Goal: Transaction & Acquisition: Purchase product/service

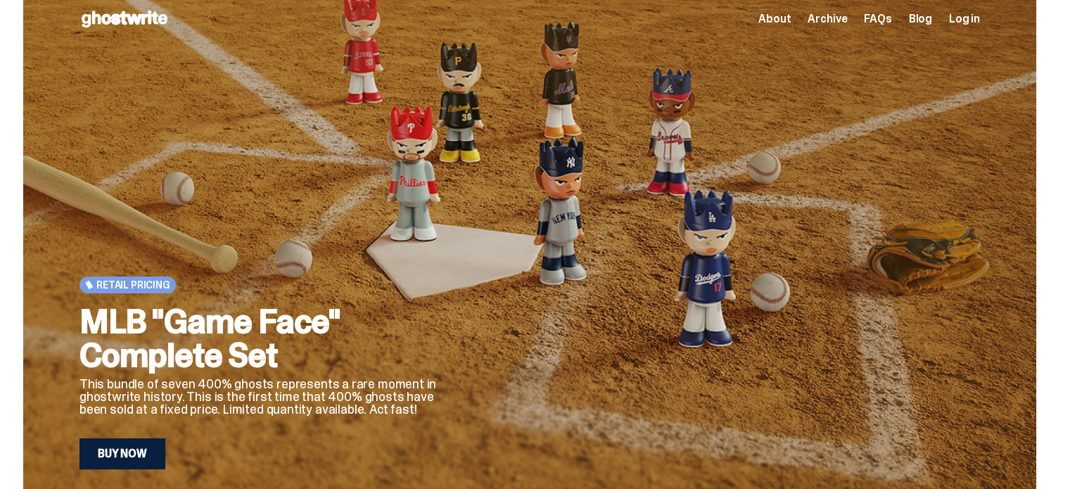
scroll to position [10, 0]
click at [144, 438] on link "Buy Now" at bounding box center [123, 453] width 86 height 31
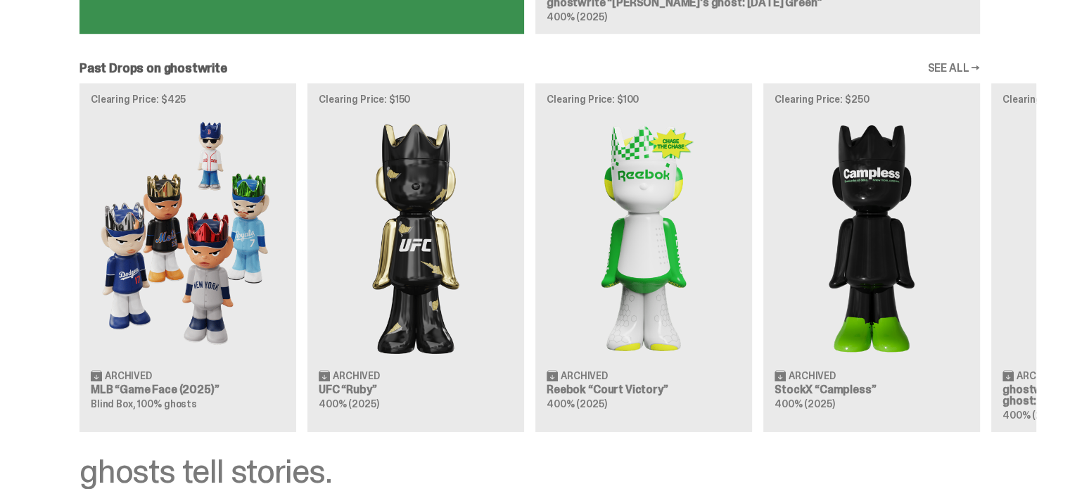
scroll to position [1151, 0]
click at [70, 254] on div "Clearing Price: $425 Archived MLB “Game Face (2025)” Blind Box, 100% ghosts Cle…" at bounding box center [529, 257] width 1013 height 349
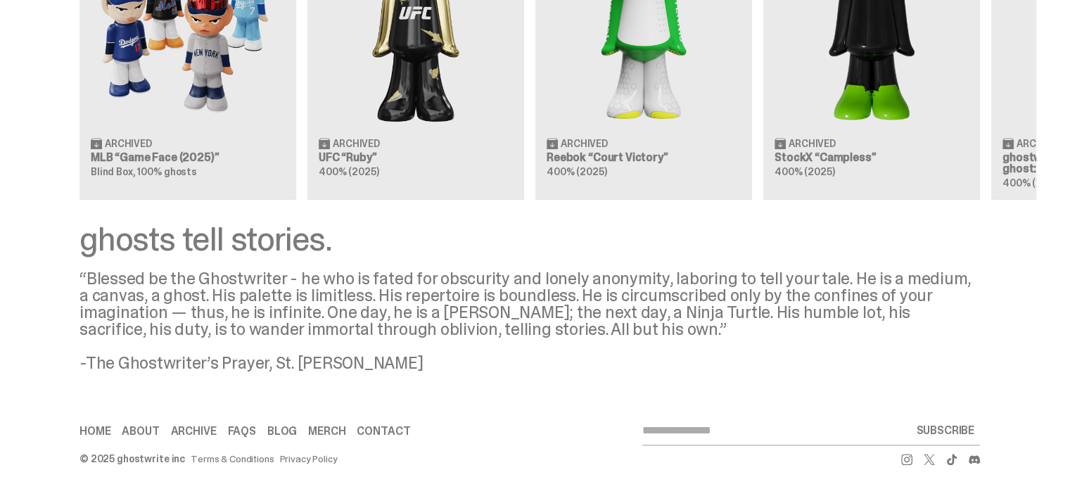
scroll to position [1387, 0]
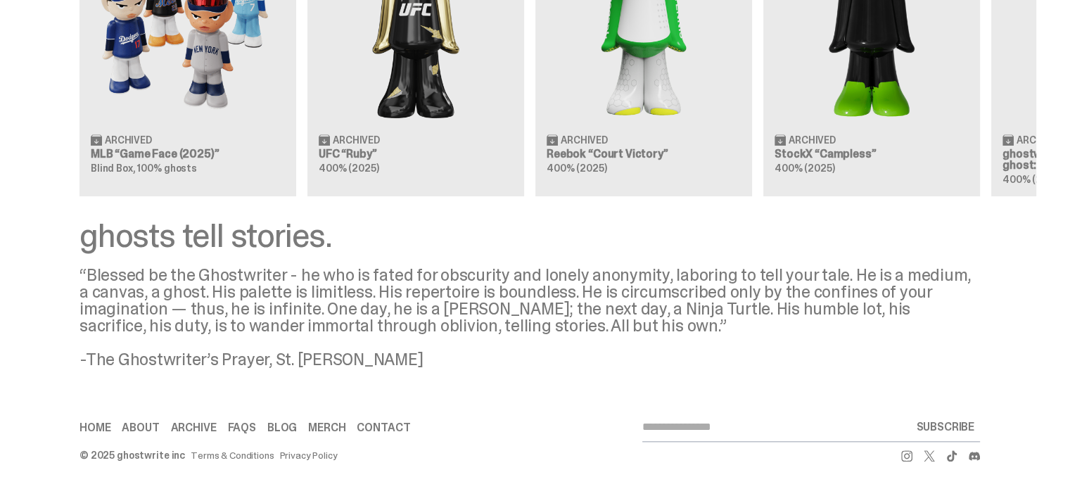
click at [48, 277] on div "ghosts tell stories. “Blessed be the Ghostwriter - he who is fated for obscurit…" at bounding box center [530, 293] width 1060 height 149
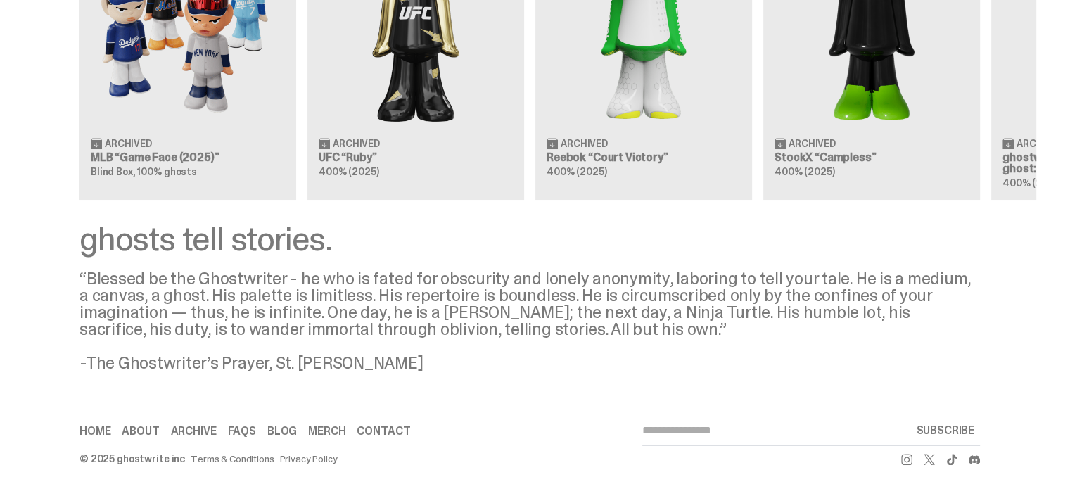
scroll to position [1383, 0]
